Goal: Task Accomplishment & Management: Manage account settings

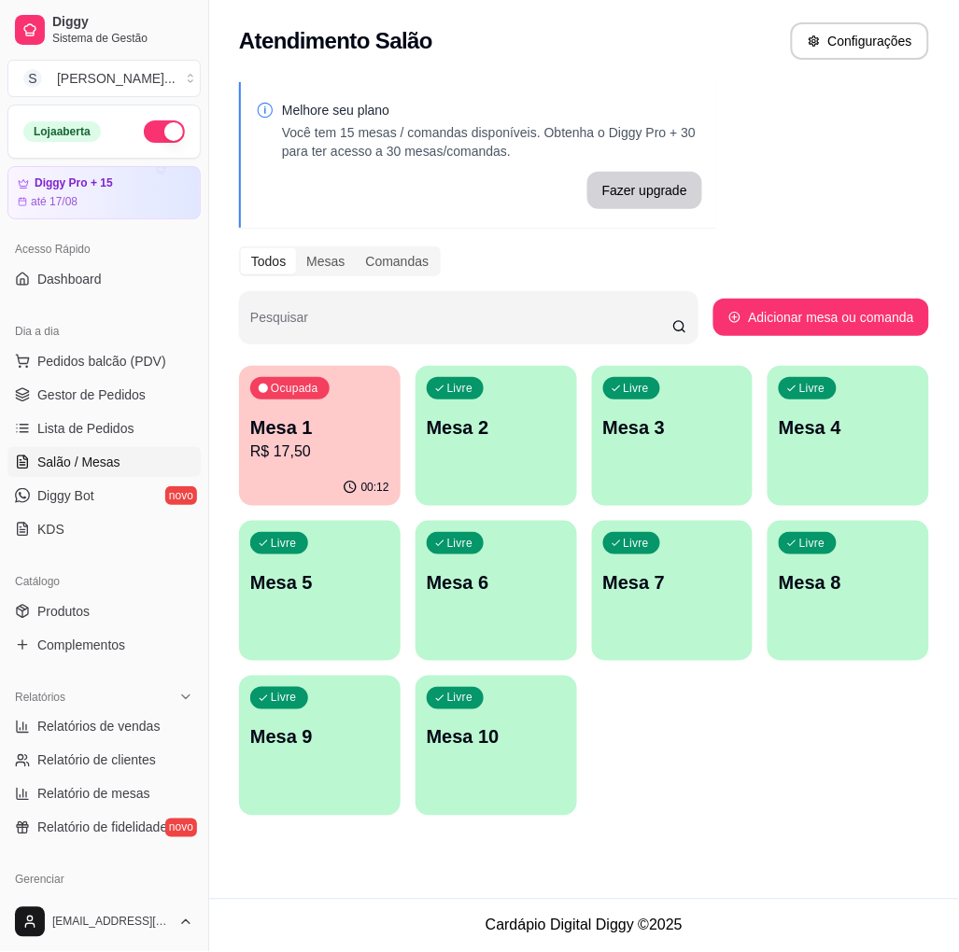
click at [541, 415] on p "Mesa 2" at bounding box center [496, 427] width 139 height 26
click at [334, 398] on div "Ocupada Mesa 1 R$ 17,50" at bounding box center [319, 418] width 161 height 104
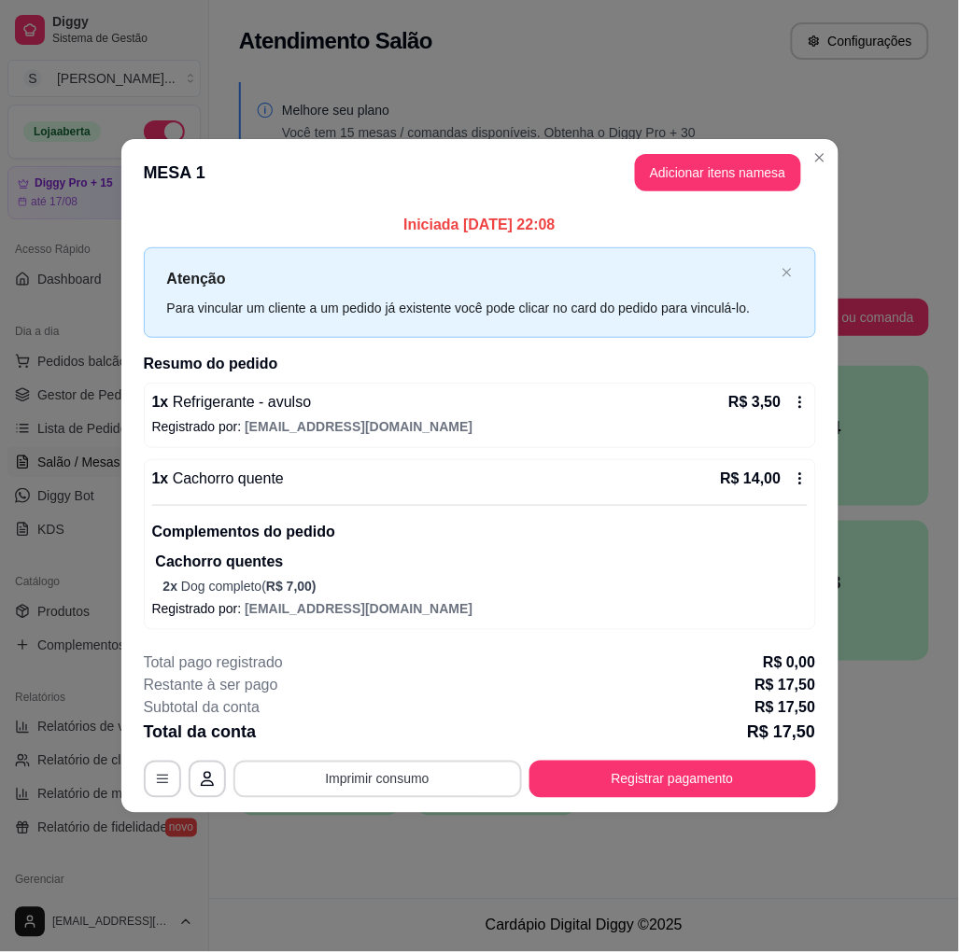
click at [311, 789] on button "Imprimir consumo" at bounding box center [377, 779] width 288 height 37
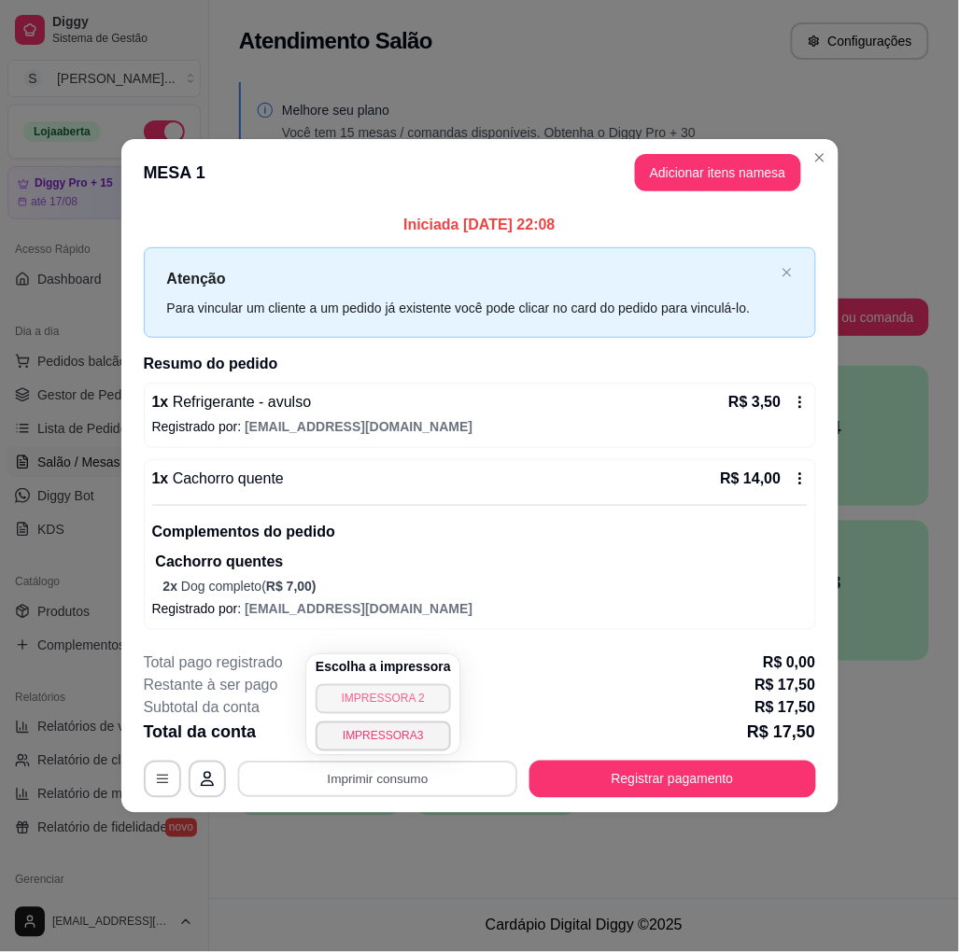
click at [369, 703] on button "IMPRESSORA 2" at bounding box center [383, 699] width 135 height 30
click at [369, 703] on div "Escolha a impressora IMPRESSORA 2 IMPRESSORA3" at bounding box center [383, 704] width 154 height 101
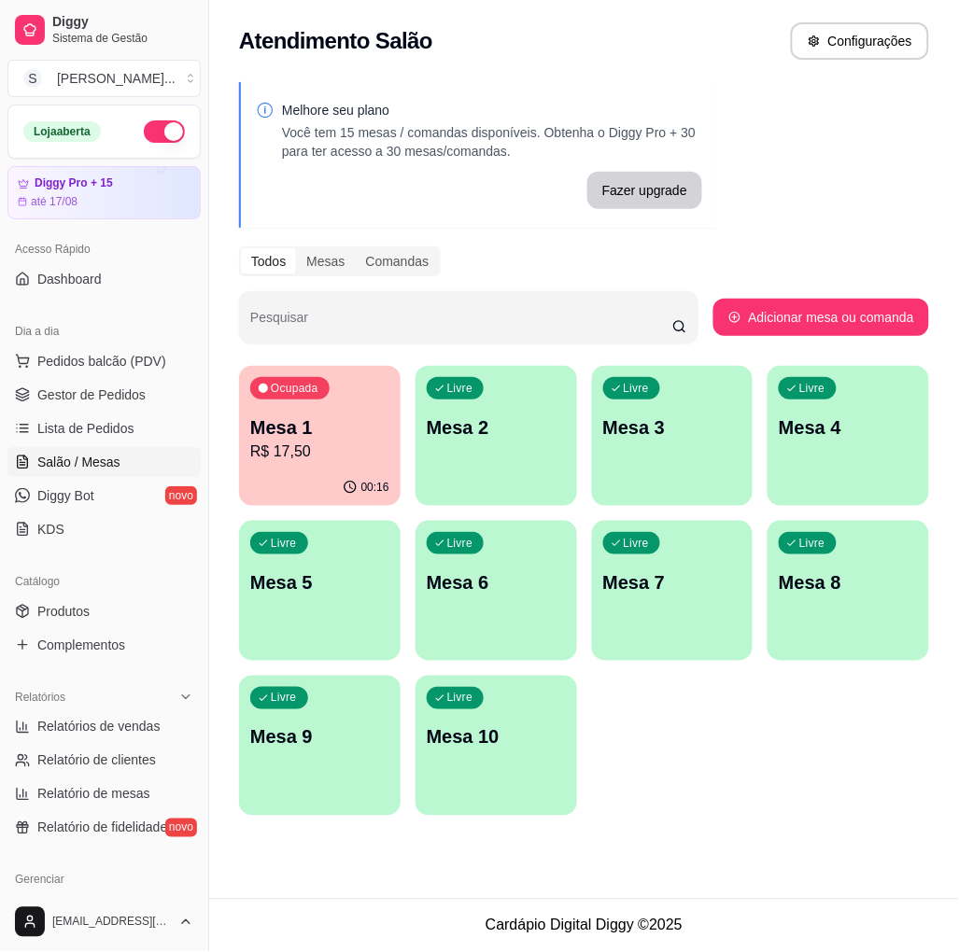
click at [365, 220] on div "Melhore seu plano Você tem 15 mesas / comandas disponíveis. Obtenha o Diggy Pro…" at bounding box center [478, 155] width 478 height 146
click at [537, 236] on div "Melhore seu plano Você tem 15 mesas / comandas disponíveis. Obtenha o Diggy Pro…" at bounding box center [584, 454] width 750 height 767
click at [512, 185] on div "Fazer upgrade" at bounding box center [479, 190] width 446 height 37
click at [317, 408] on div "Ocupada Mesa 1 R$ 17,50" at bounding box center [320, 418] width 157 height 101
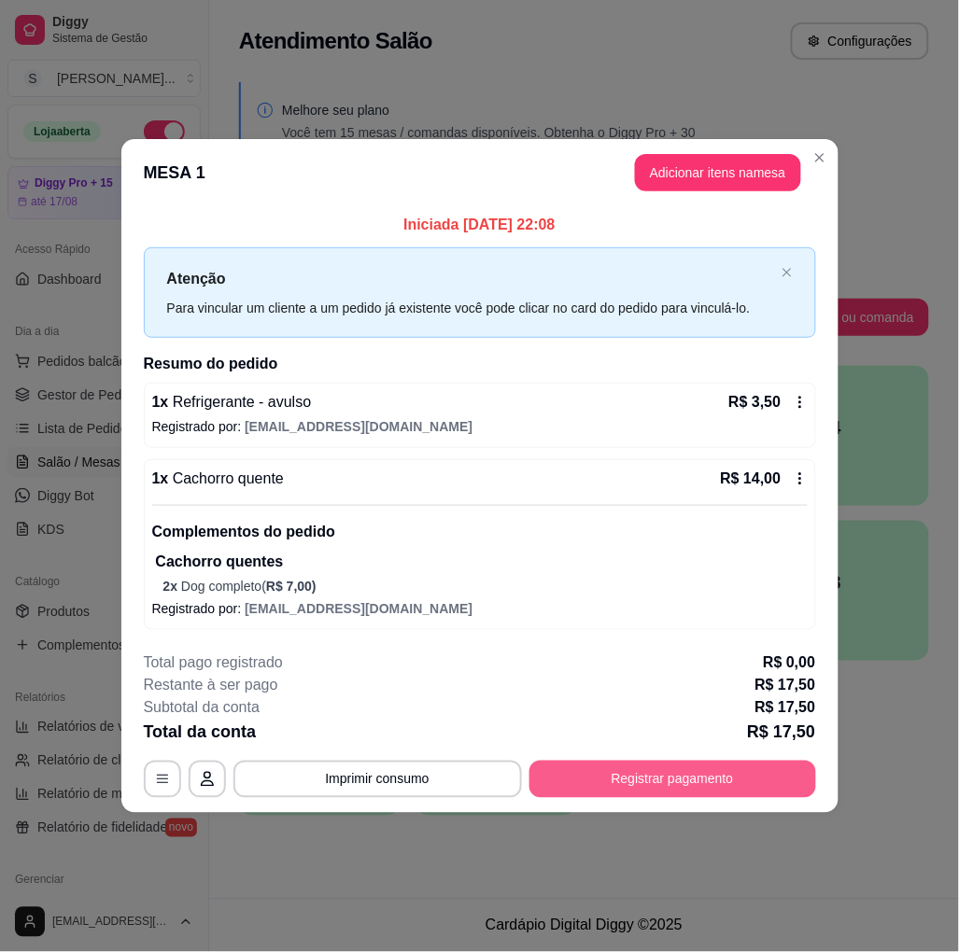
click at [678, 782] on button "Registrar pagamento" at bounding box center [672, 779] width 287 height 37
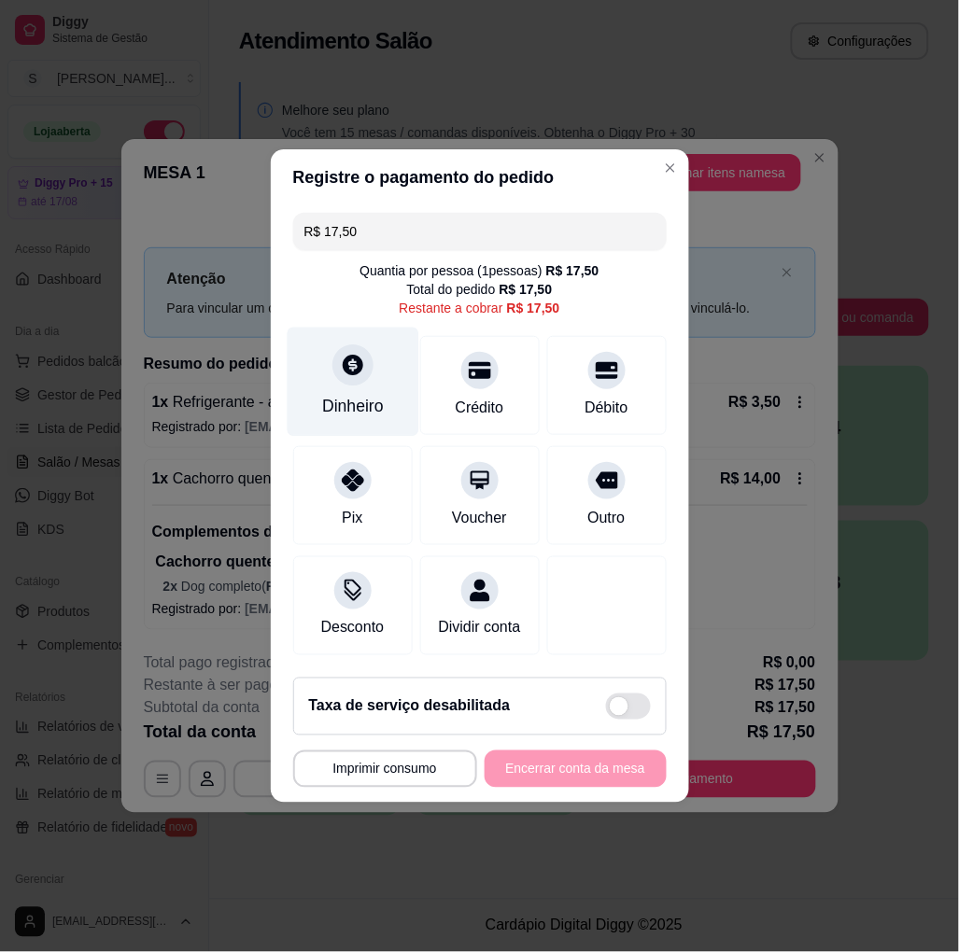
click at [350, 403] on div "Dinheiro" at bounding box center [353, 406] width 62 height 24
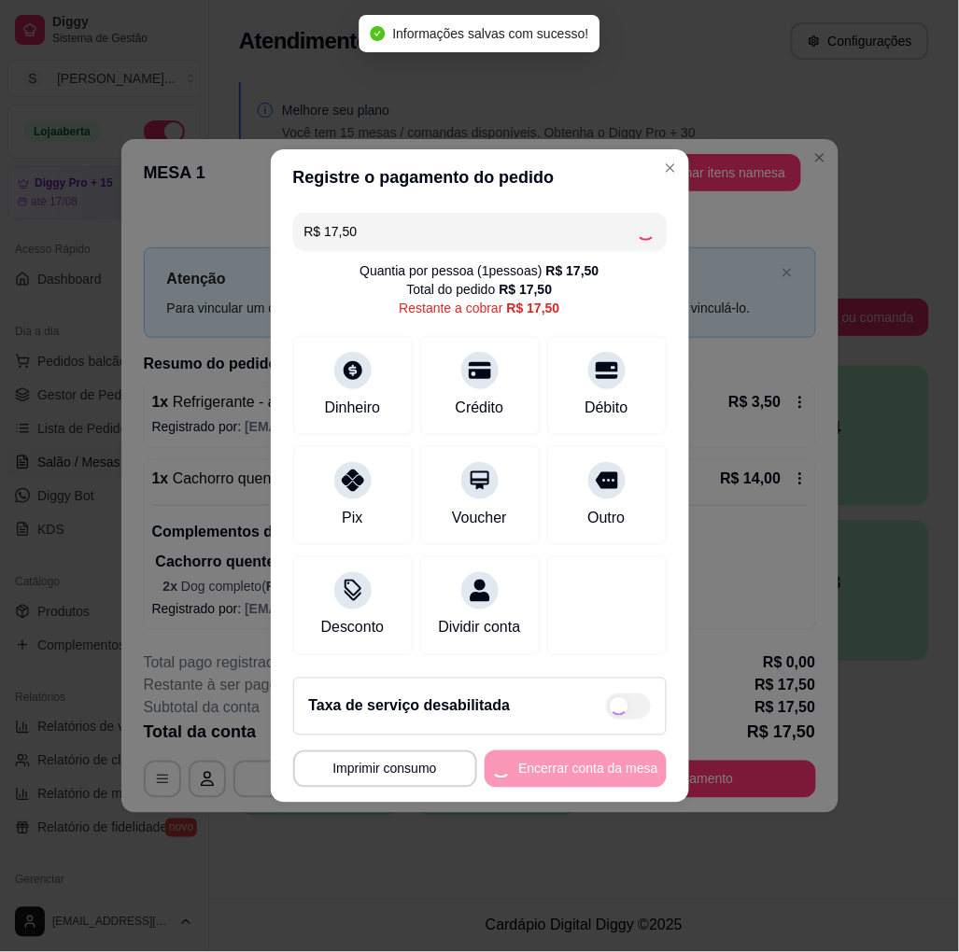
type input "R$ 0,00"
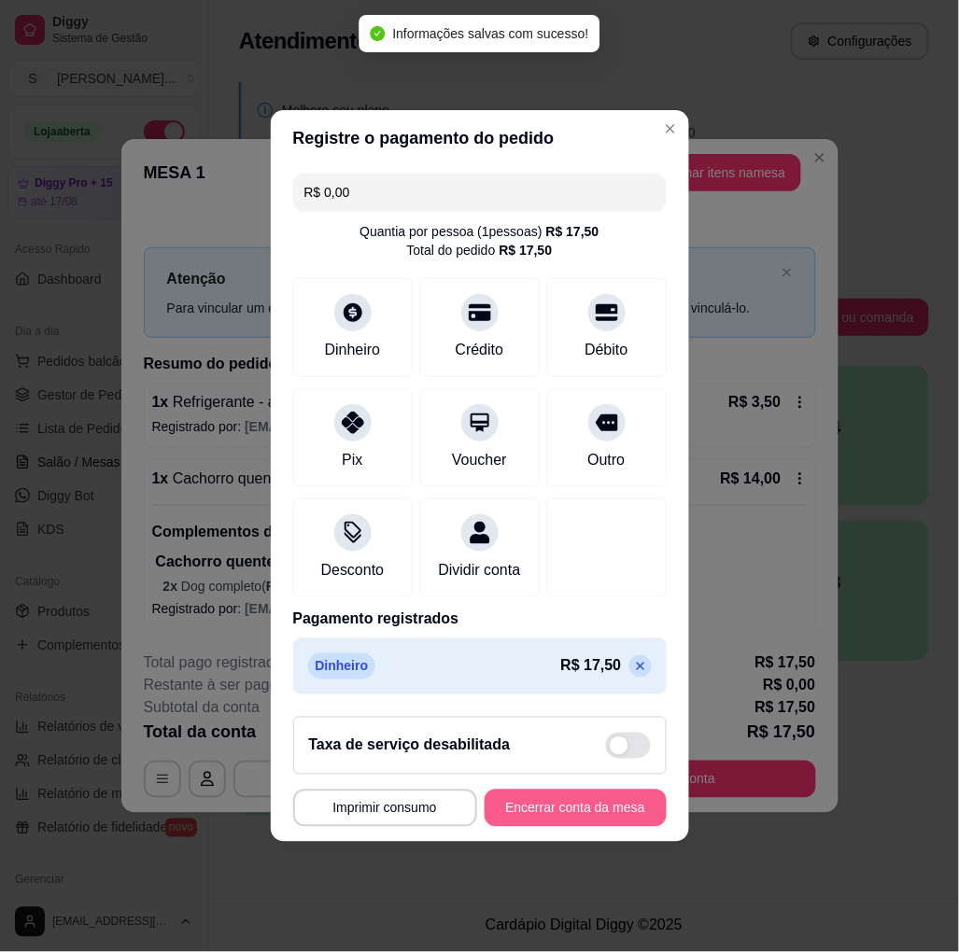
click at [582, 826] on button "Encerrar conta da mesa" at bounding box center [575, 808] width 182 height 37
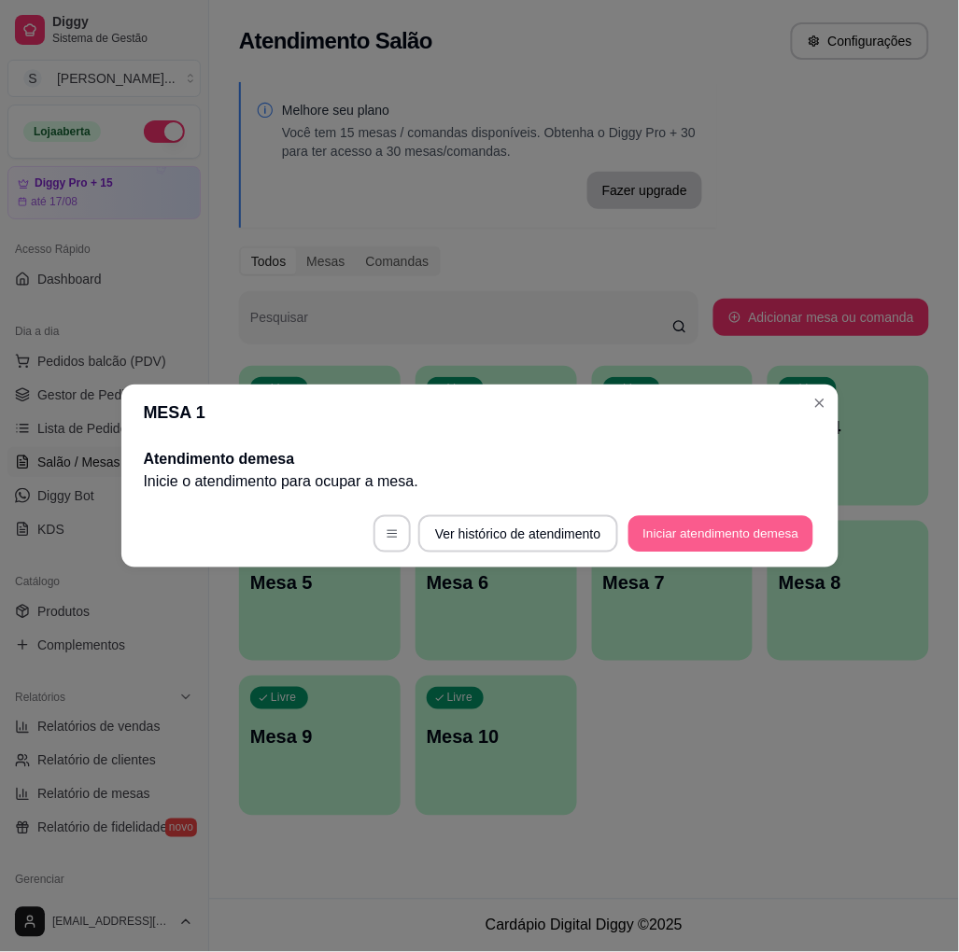
click at [694, 540] on button "Iniciar atendimento de mesa" at bounding box center [720, 534] width 185 height 36
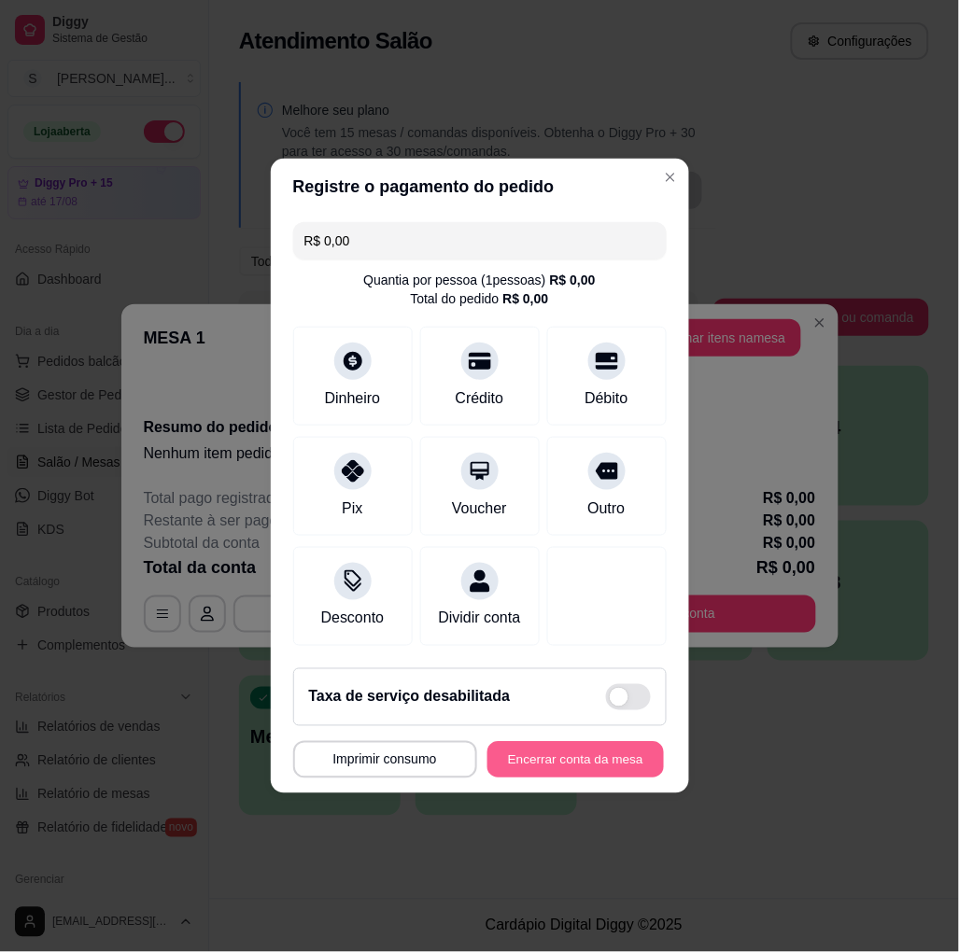
click at [620, 779] on button "Encerrar conta da mesa" at bounding box center [575, 760] width 176 height 36
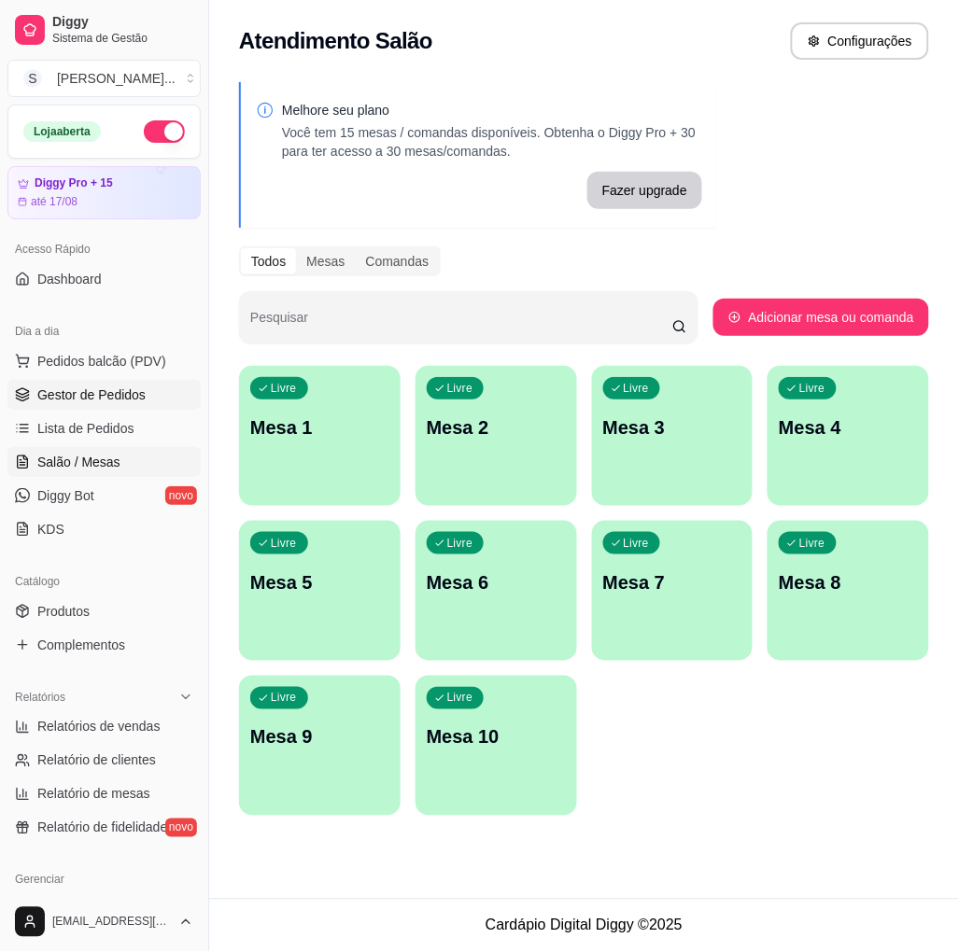
click at [94, 392] on span "Gestor de Pedidos" at bounding box center [91, 395] width 108 height 19
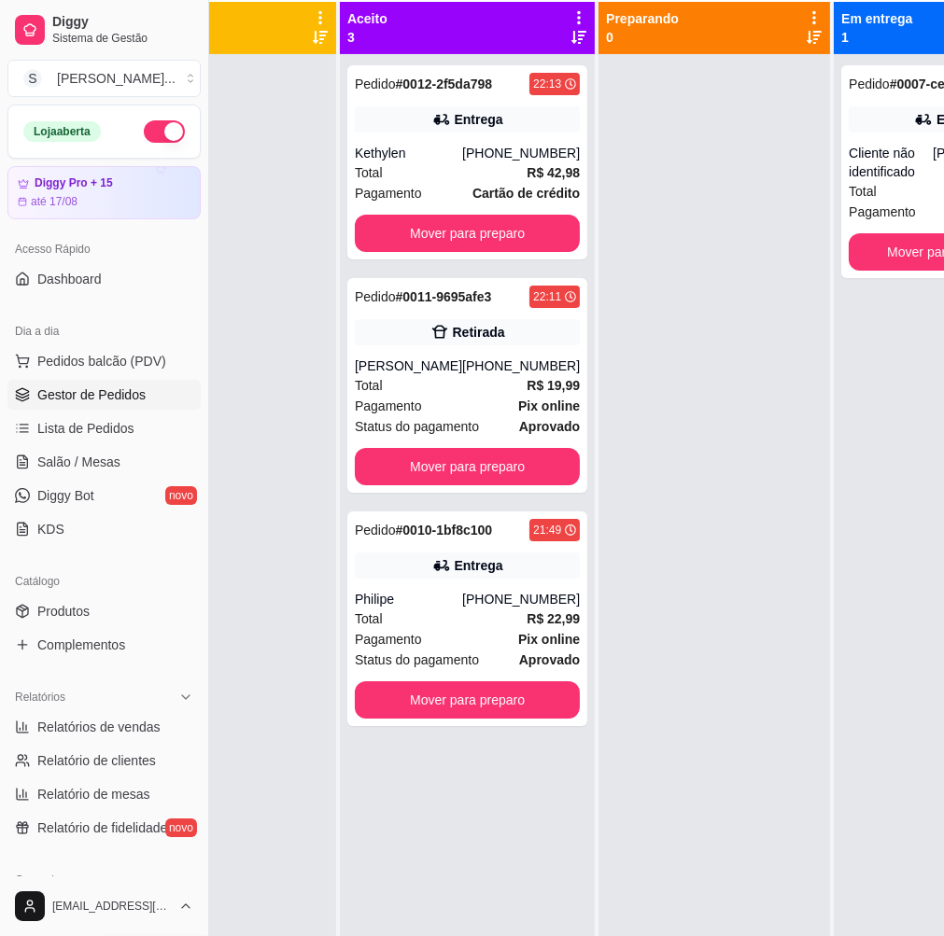
scroll to position [207, 209]
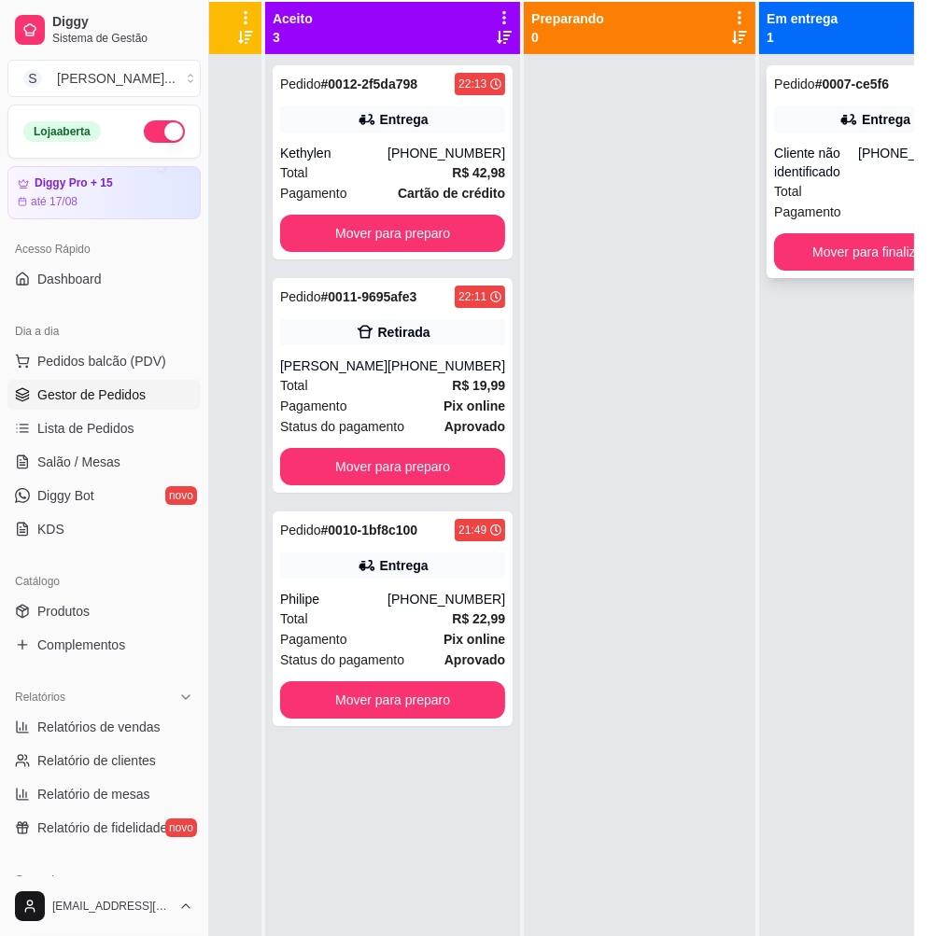
click at [849, 177] on div "Cliente não identificado" at bounding box center [816, 162] width 84 height 37
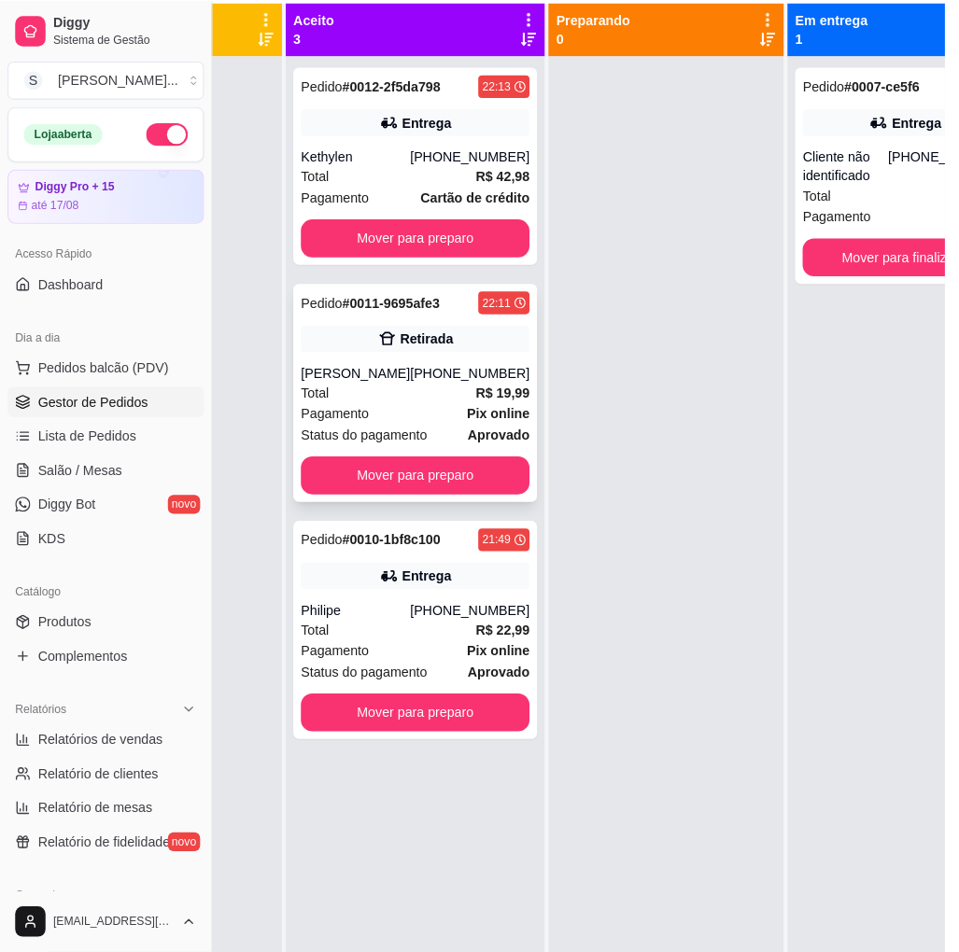
scroll to position [104, 193]
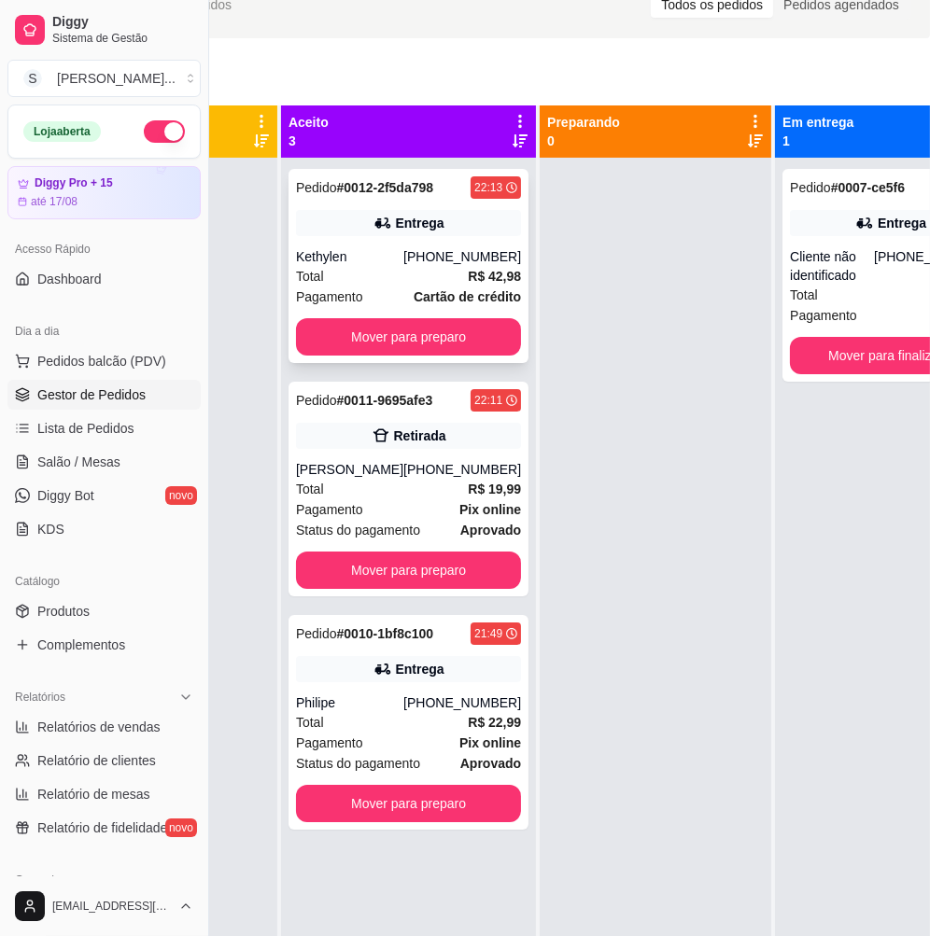
click at [444, 249] on div "[PHONE_NUMBER]" at bounding box center [462, 256] width 118 height 19
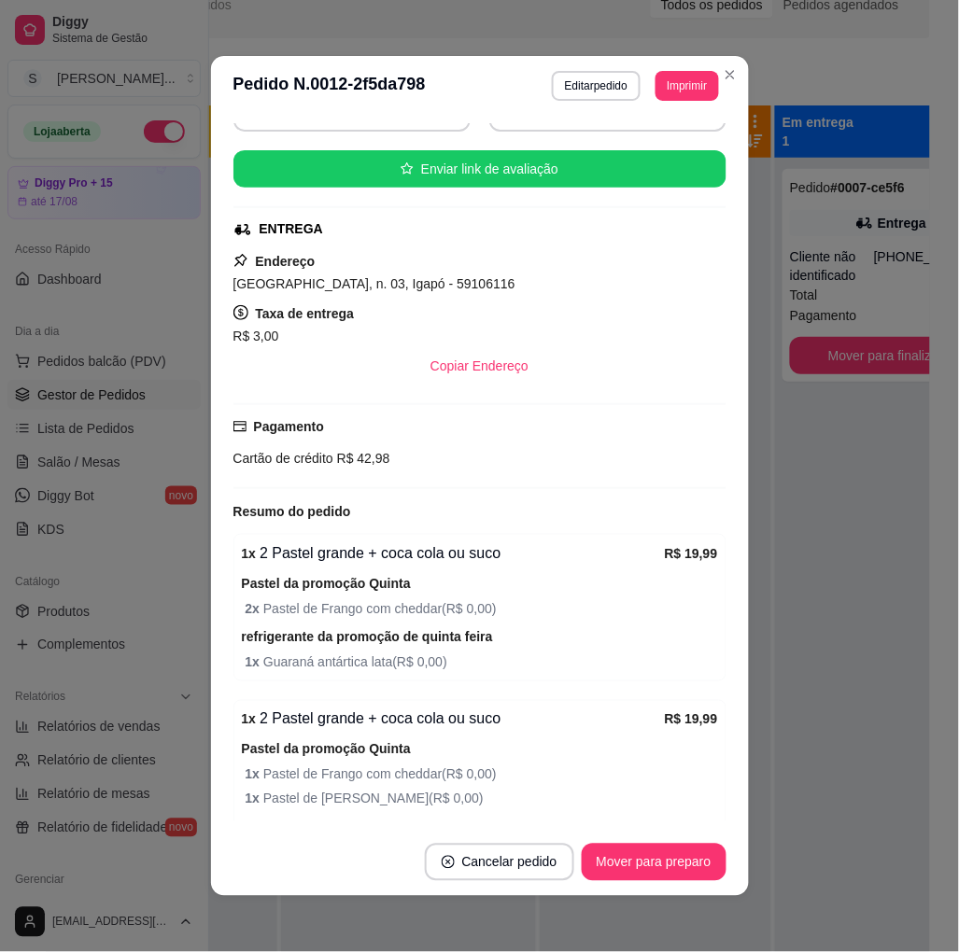
scroll to position [329, 0]
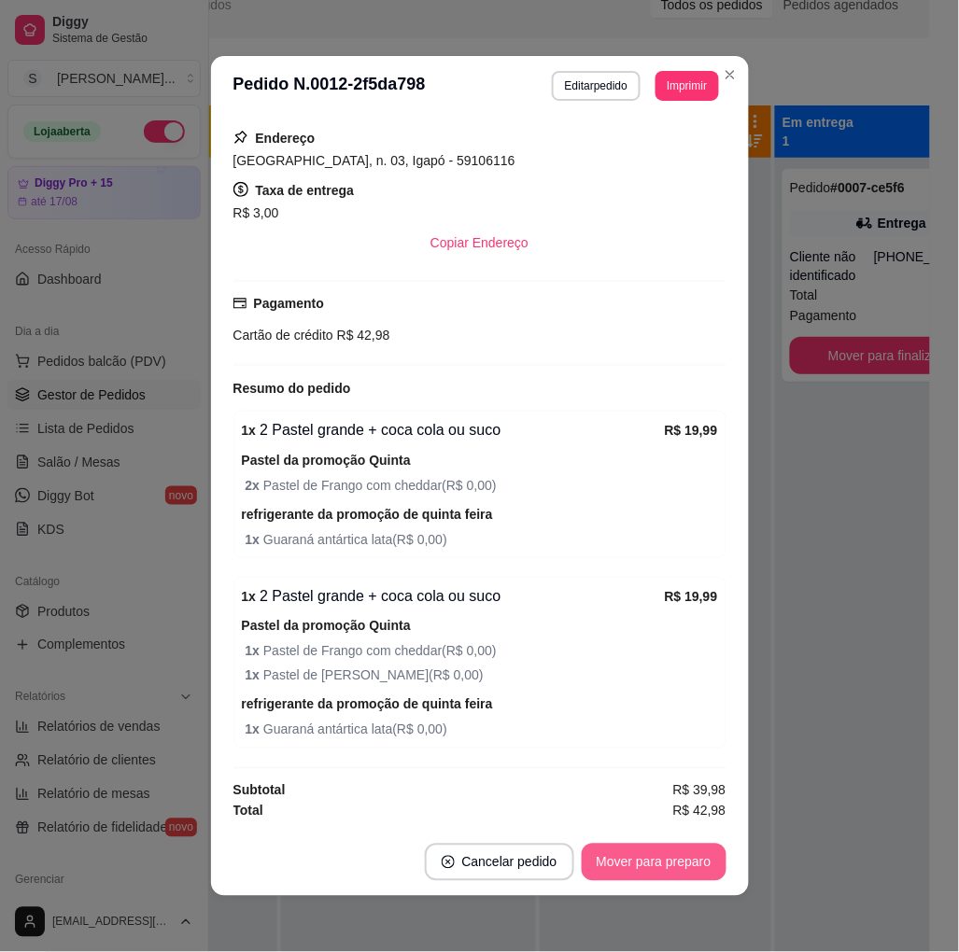
click at [670, 868] on button "Mover para preparo" at bounding box center [654, 862] width 145 height 37
click at [670, 868] on button "Mover para entrega" at bounding box center [654, 862] width 144 height 37
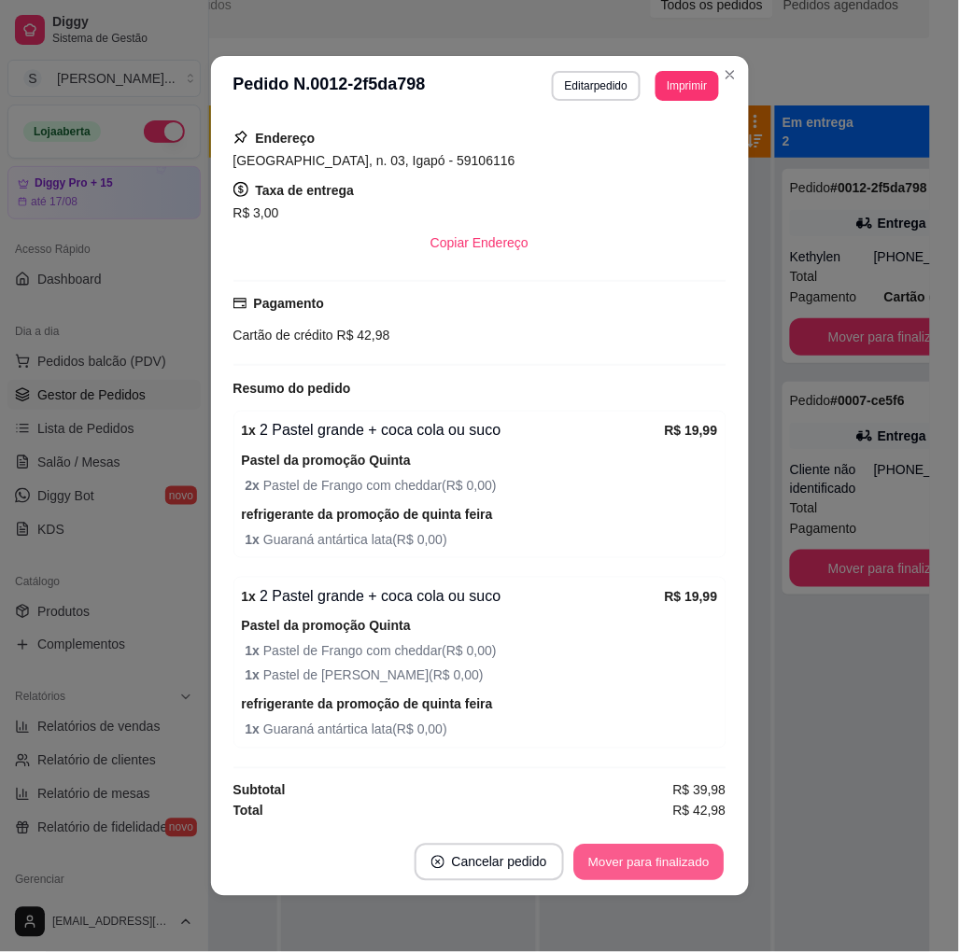
click at [670, 868] on button "Mover para finalizado" at bounding box center [648, 863] width 150 height 36
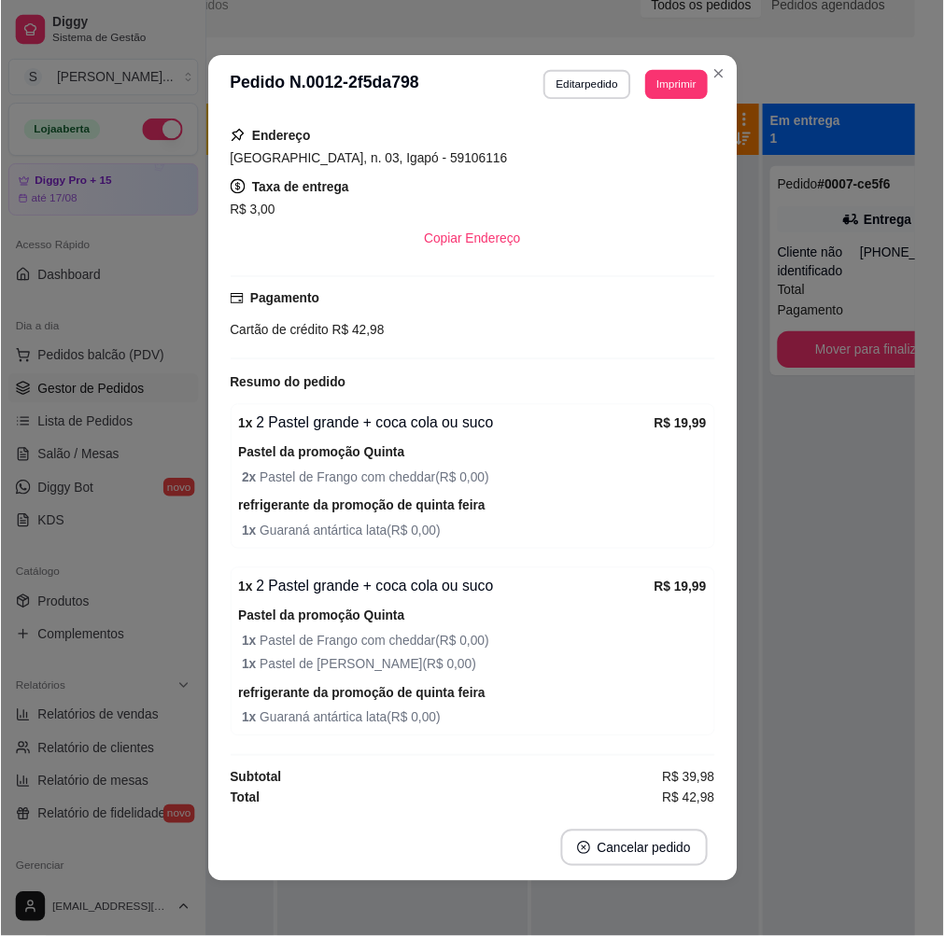
scroll to position [285, 0]
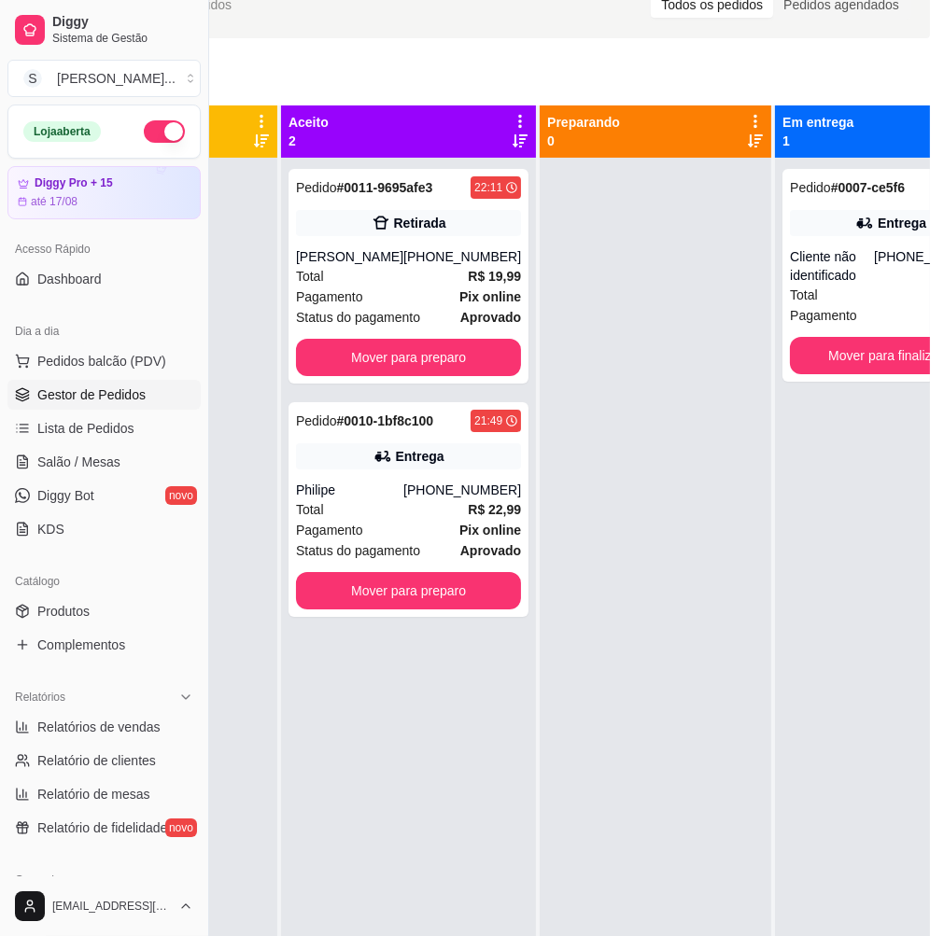
click at [144, 133] on button "button" at bounding box center [164, 131] width 41 height 22
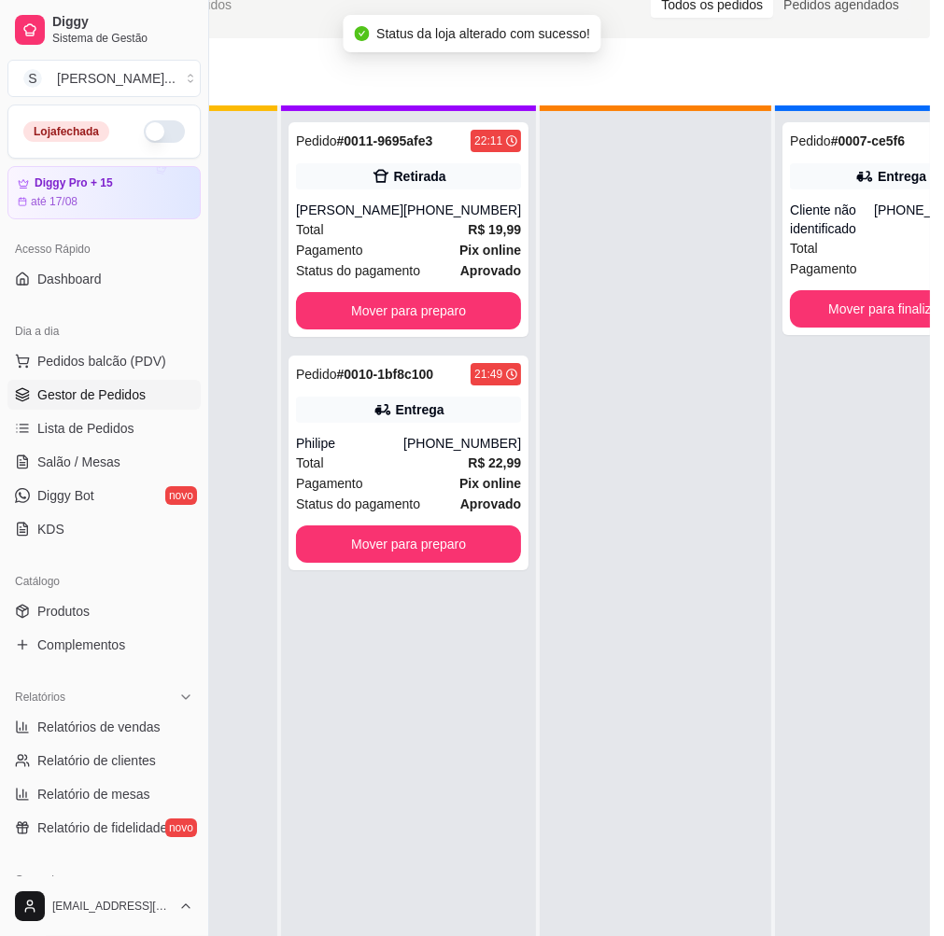
scroll to position [67, 0]
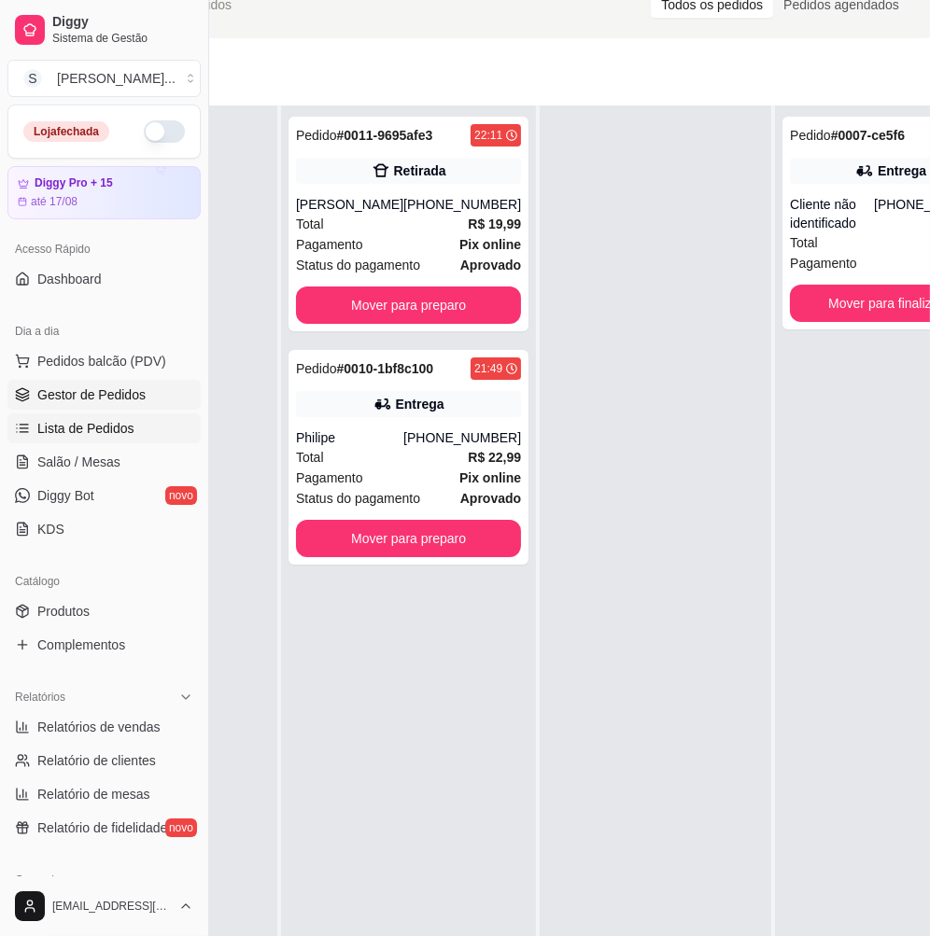
click at [87, 430] on span "Lista de Pedidos" at bounding box center [85, 428] width 97 height 19
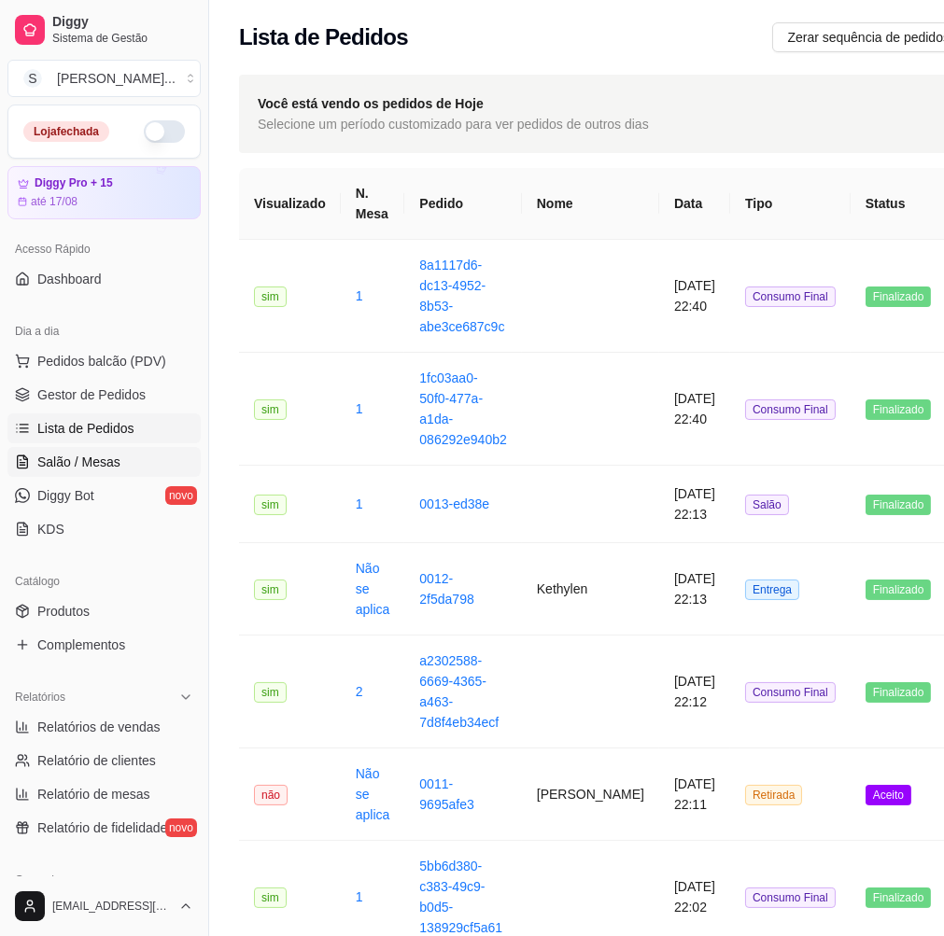
click at [93, 456] on span "Salão / Mesas" at bounding box center [78, 462] width 83 height 19
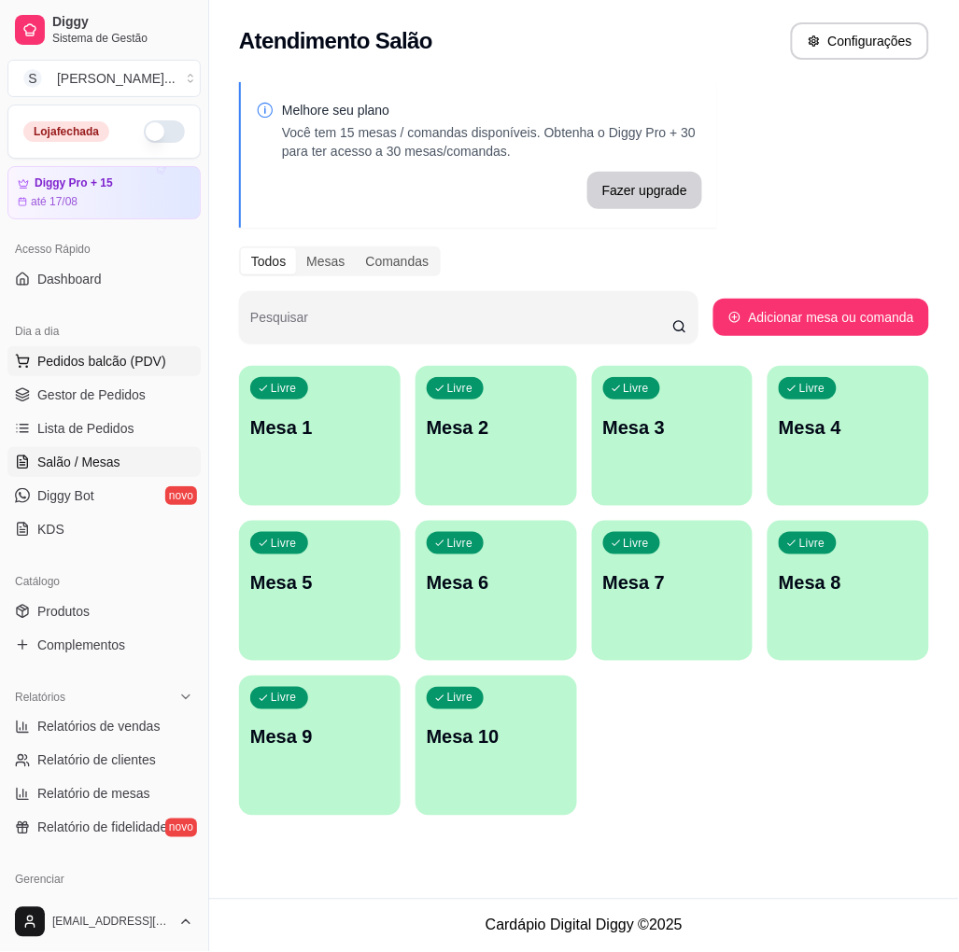
click at [105, 364] on span "Pedidos balcão (PDV)" at bounding box center [101, 361] width 129 height 19
click at [100, 388] on img at bounding box center [127, 359] width 172 height 117
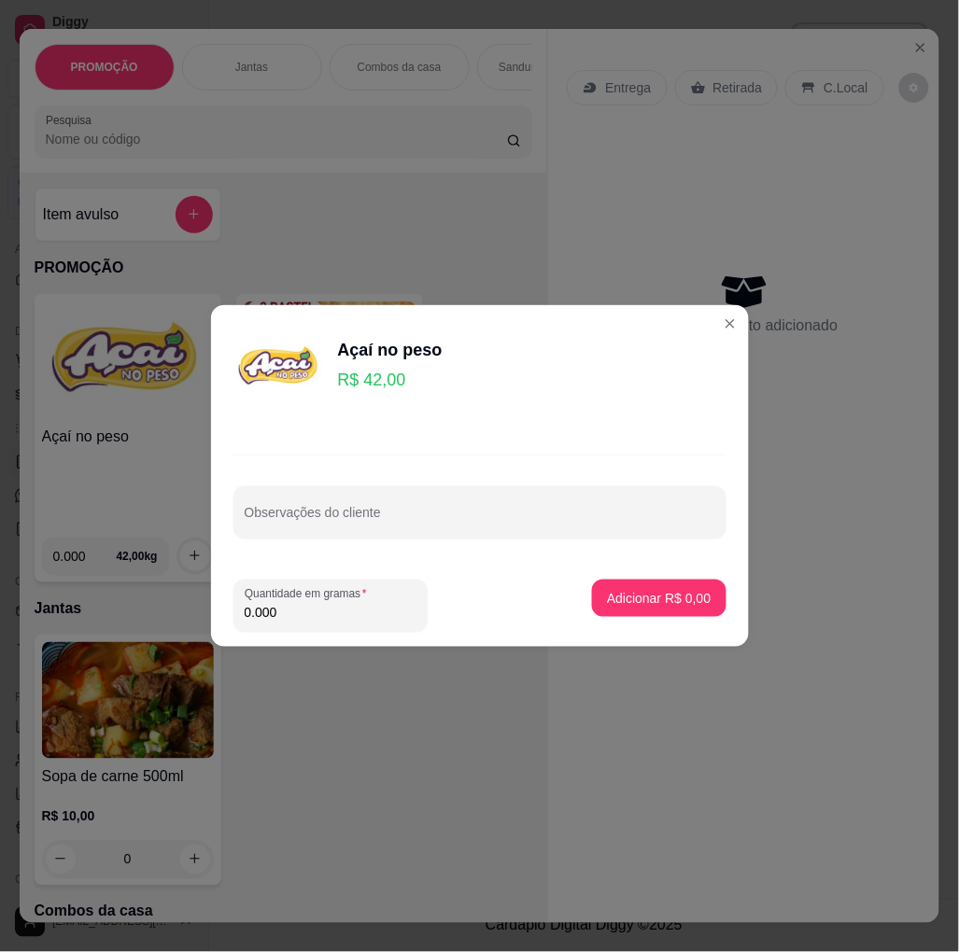
click at [695, 324] on div "Açaí no peso R$ 42,00" at bounding box center [479, 366] width 493 height 93
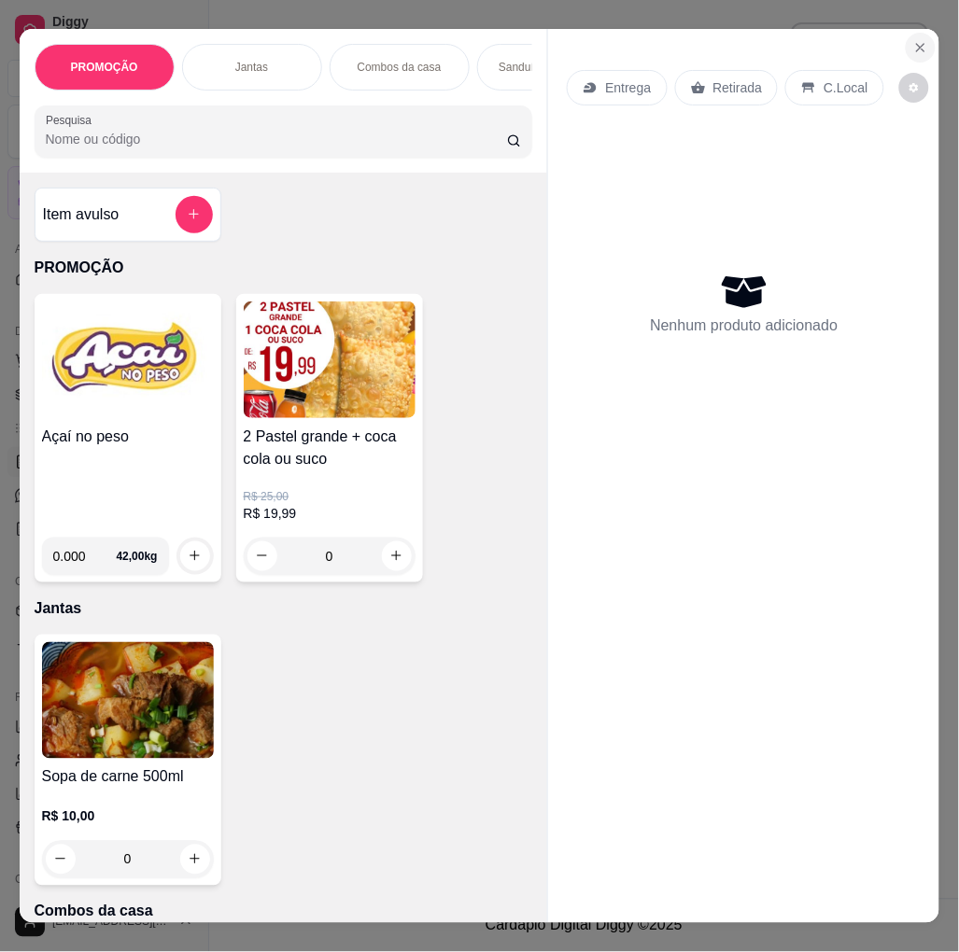
click at [919, 43] on icon "Close" at bounding box center [920, 47] width 15 height 15
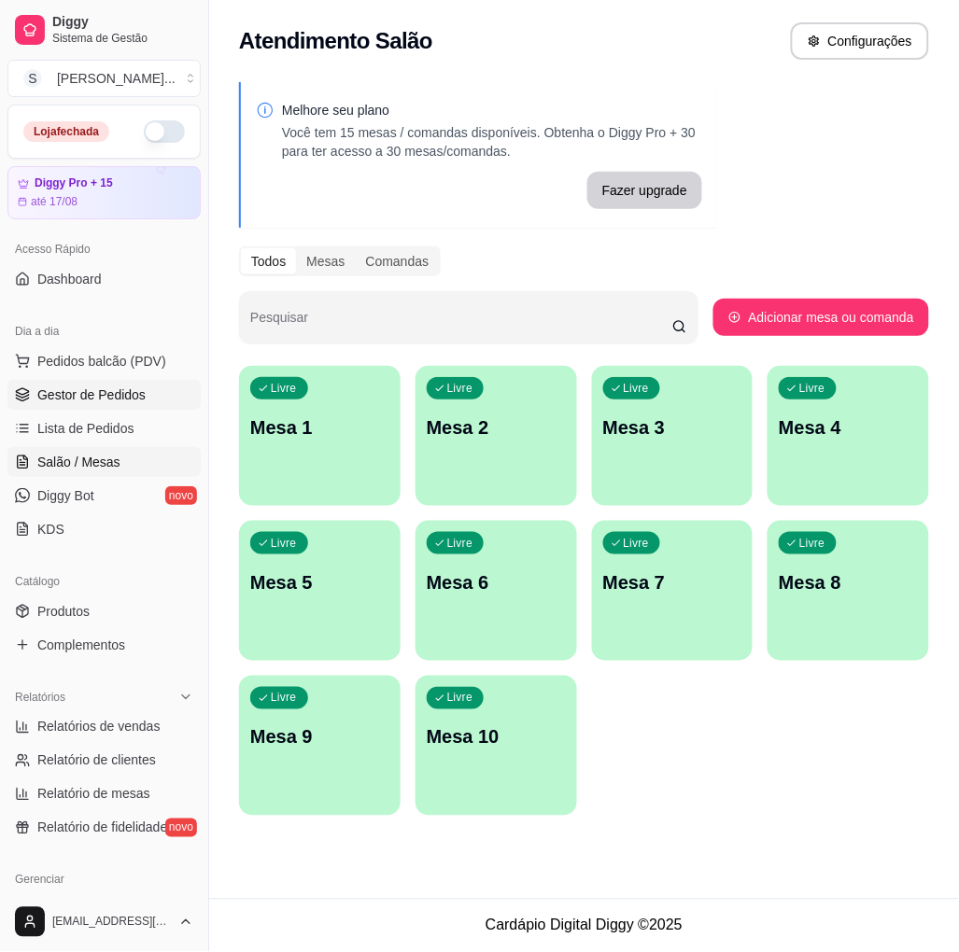
click at [56, 386] on span "Gestor de Pedidos" at bounding box center [91, 395] width 108 height 19
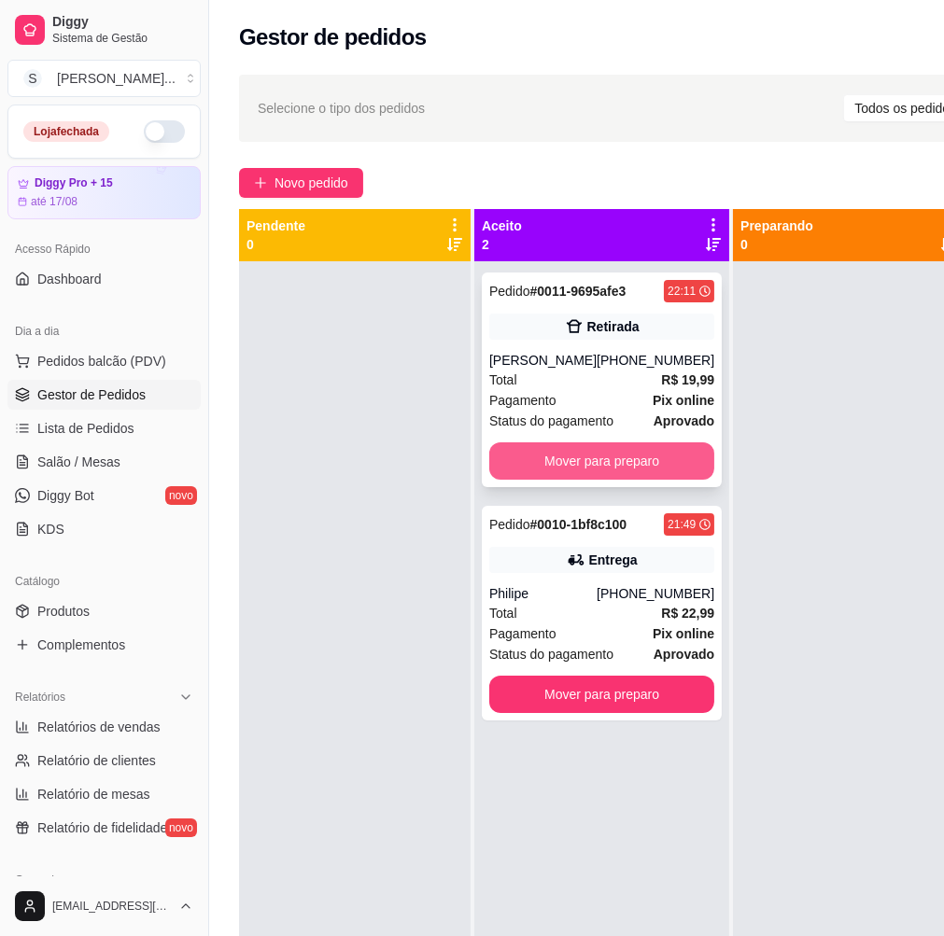
click at [546, 446] on button "Mover para preparo" at bounding box center [601, 460] width 225 height 37
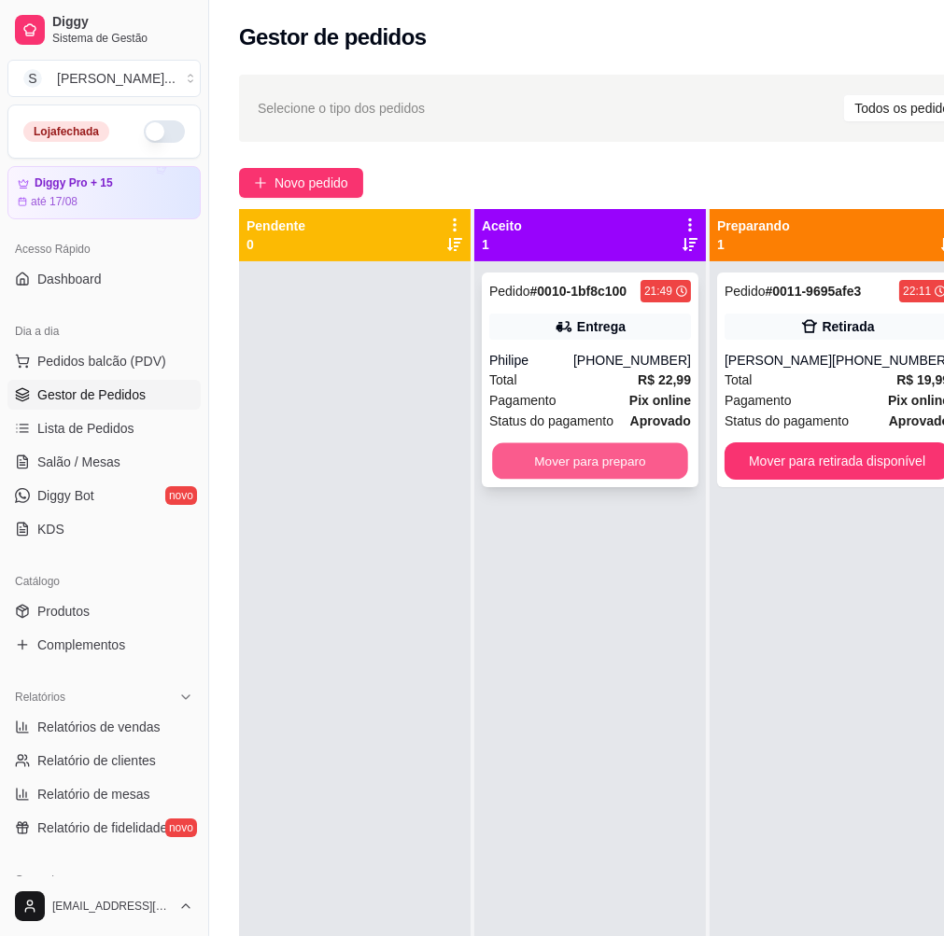
click at [546, 448] on button "Mover para preparo" at bounding box center [590, 461] width 196 height 36
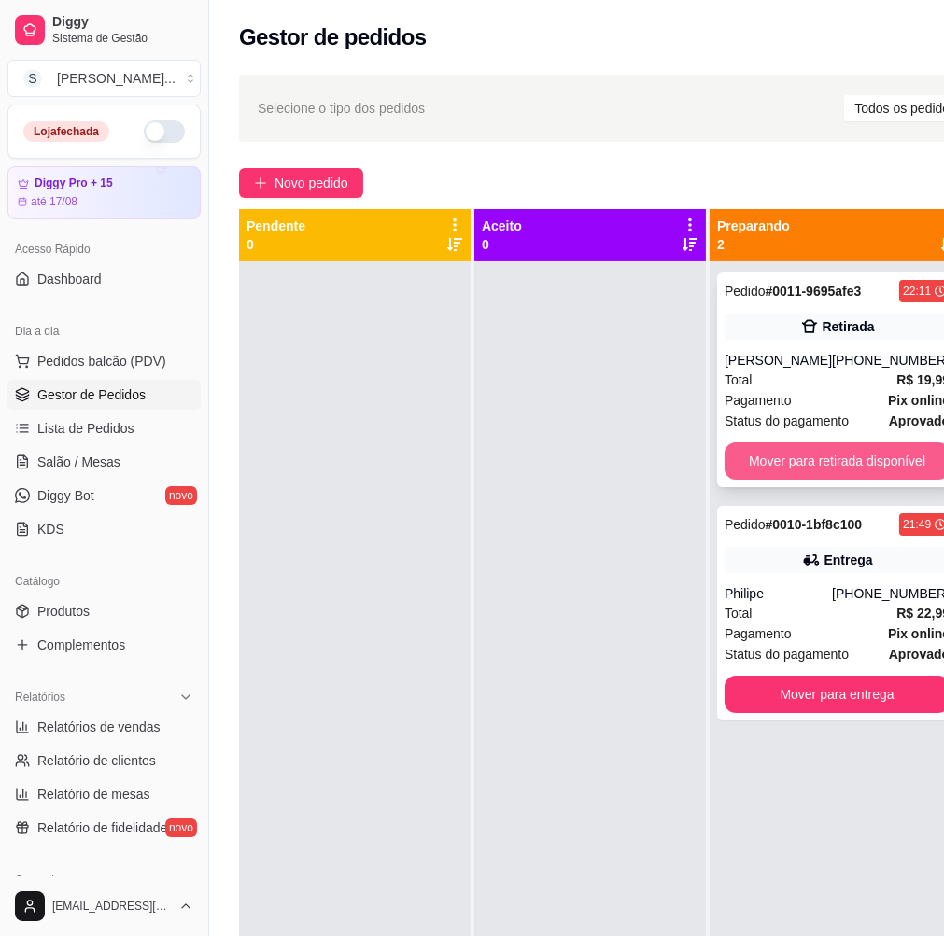
click at [789, 463] on button "Mover para retirada disponível" at bounding box center [836, 460] width 225 height 37
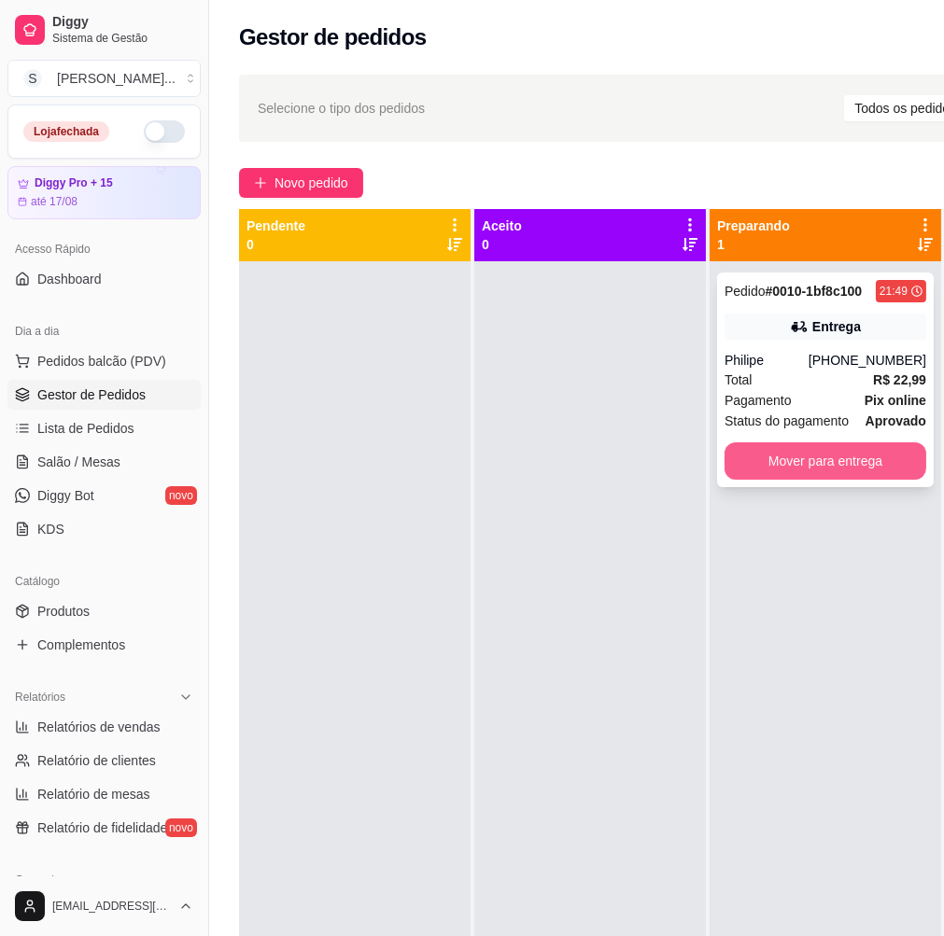
click at [787, 461] on button "Mover para entrega" at bounding box center [825, 460] width 202 height 37
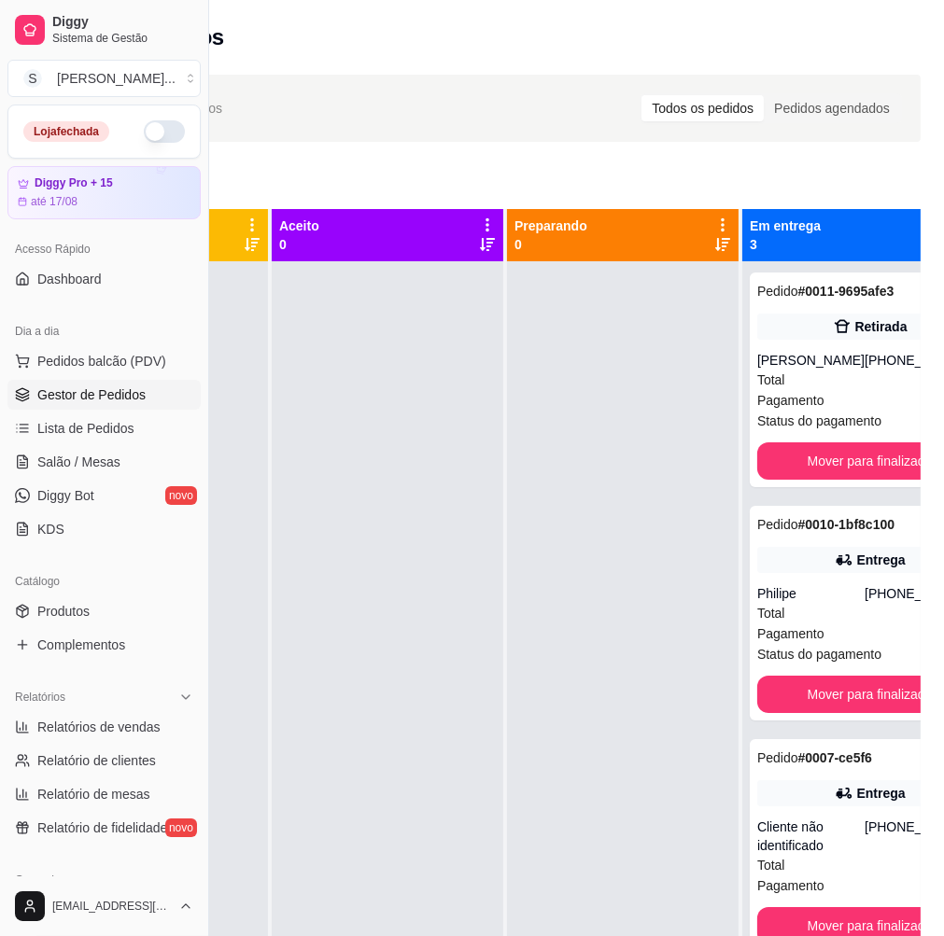
scroll to position [0, 209]
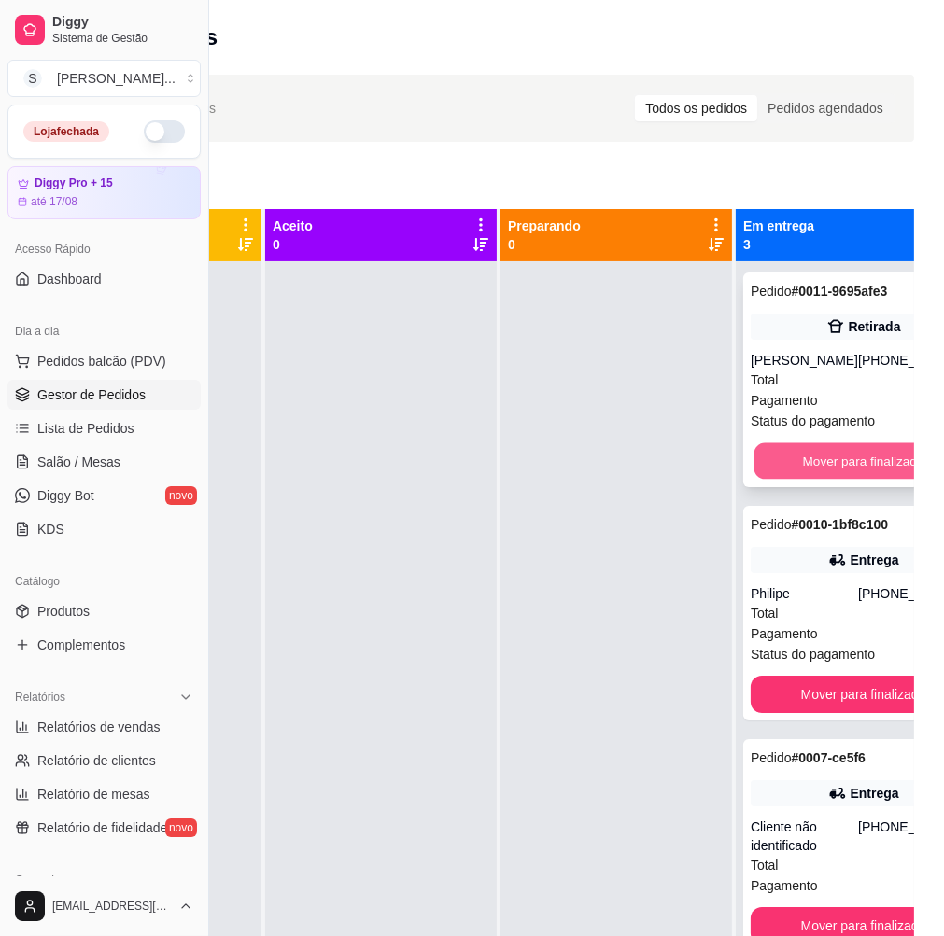
click at [804, 467] on button "Mover para finalizado" at bounding box center [863, 461] width 218 height 36
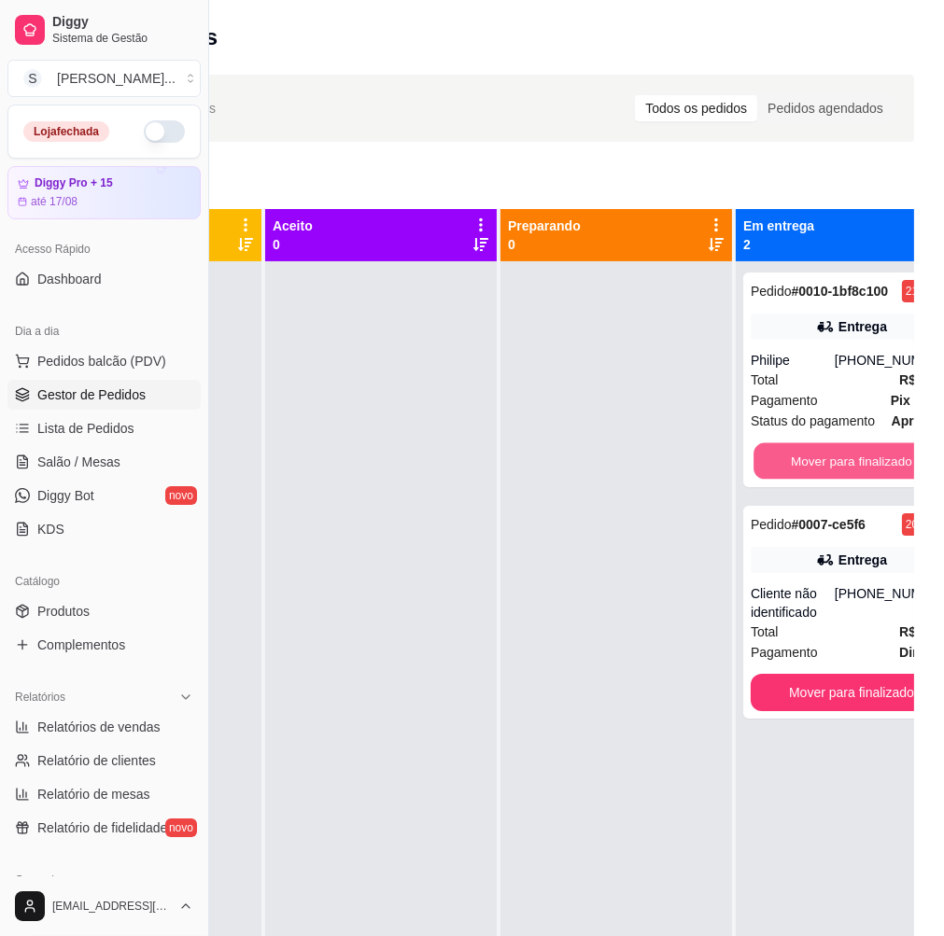
click at [804, 467] on button "Mover para finalizado" at bounding box center [851, 461] width 196 height 36
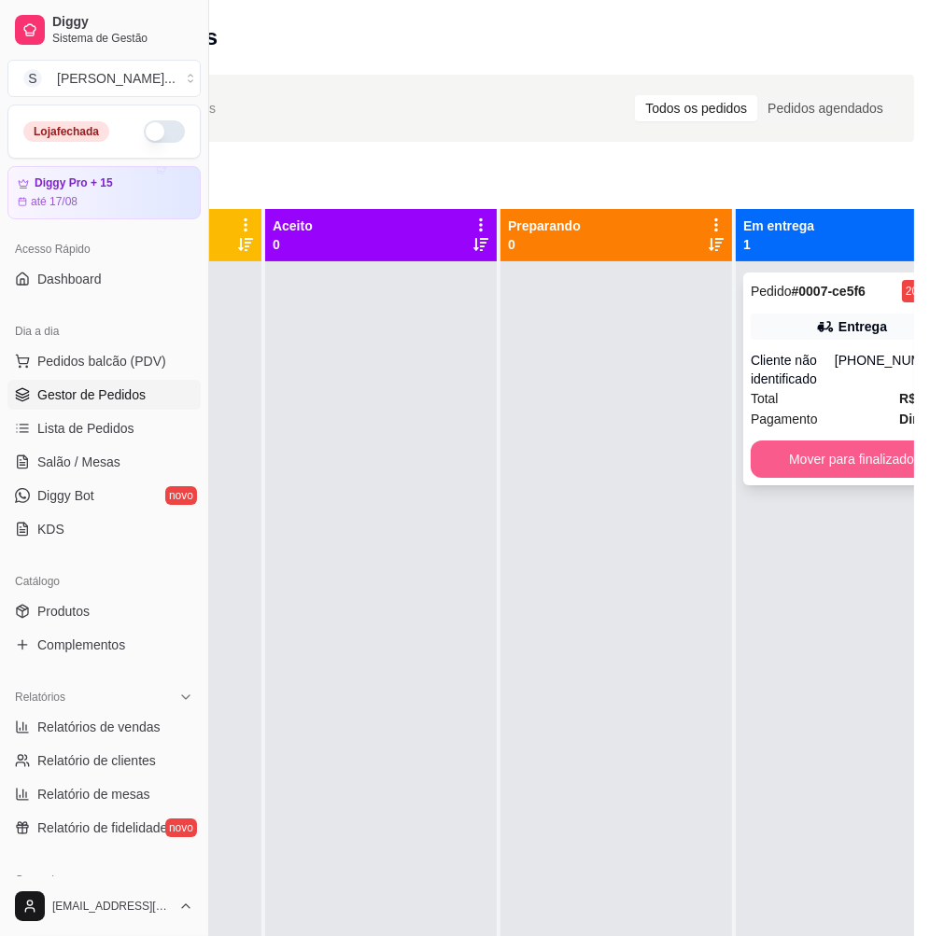
click at [798, 467] on button "Mover para finalizado" at bounding box center [852, 459] width 202 height 37
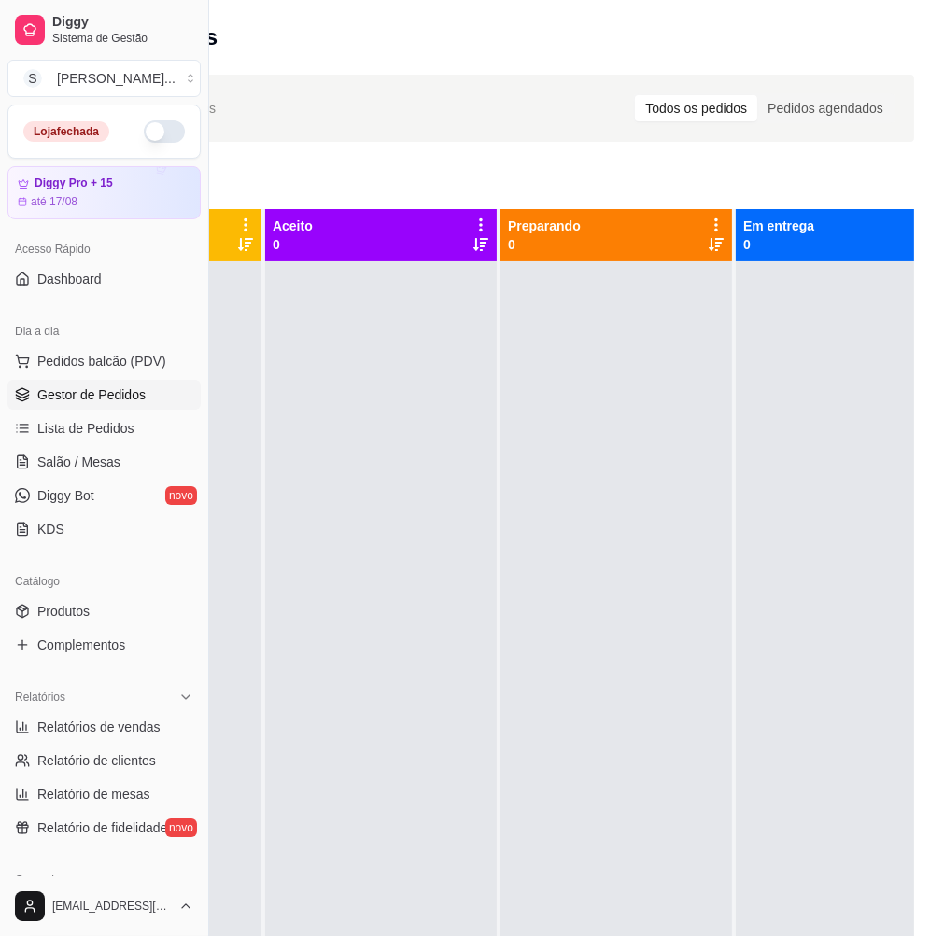
click at [805, 602] on div at bounding box center [851, 729] width 231 height 936
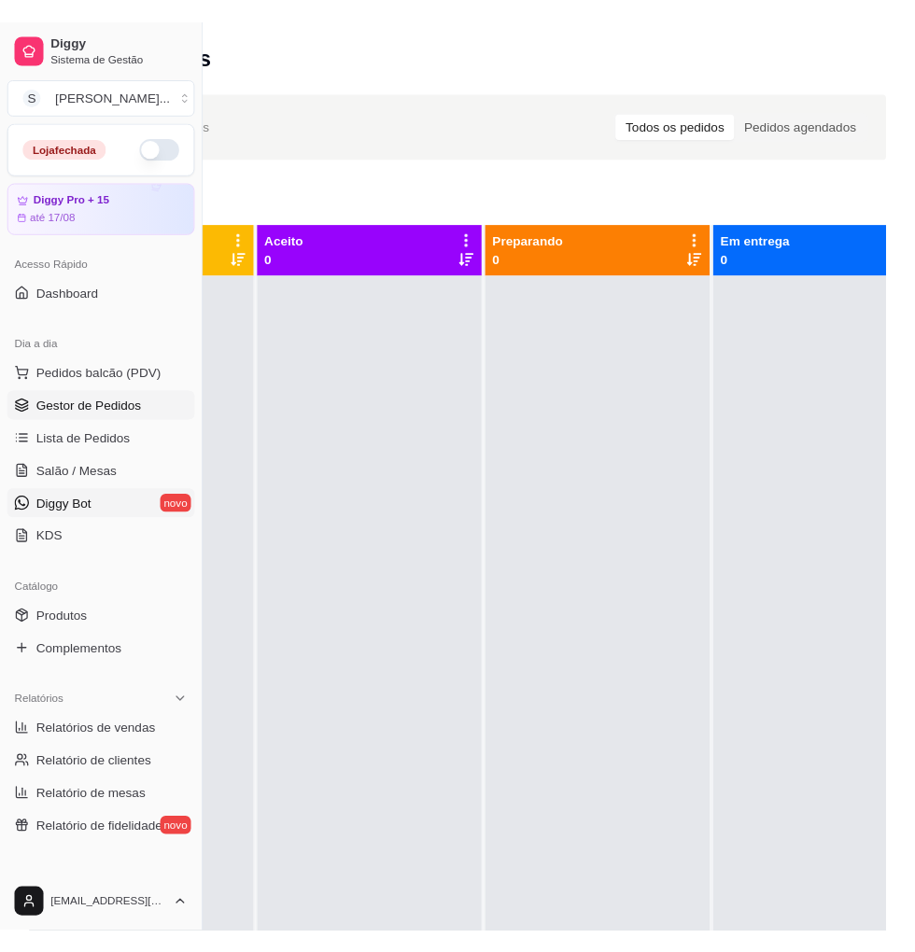
scroll to position [0, 0]
